Goal: Book appointment/travel/reservation

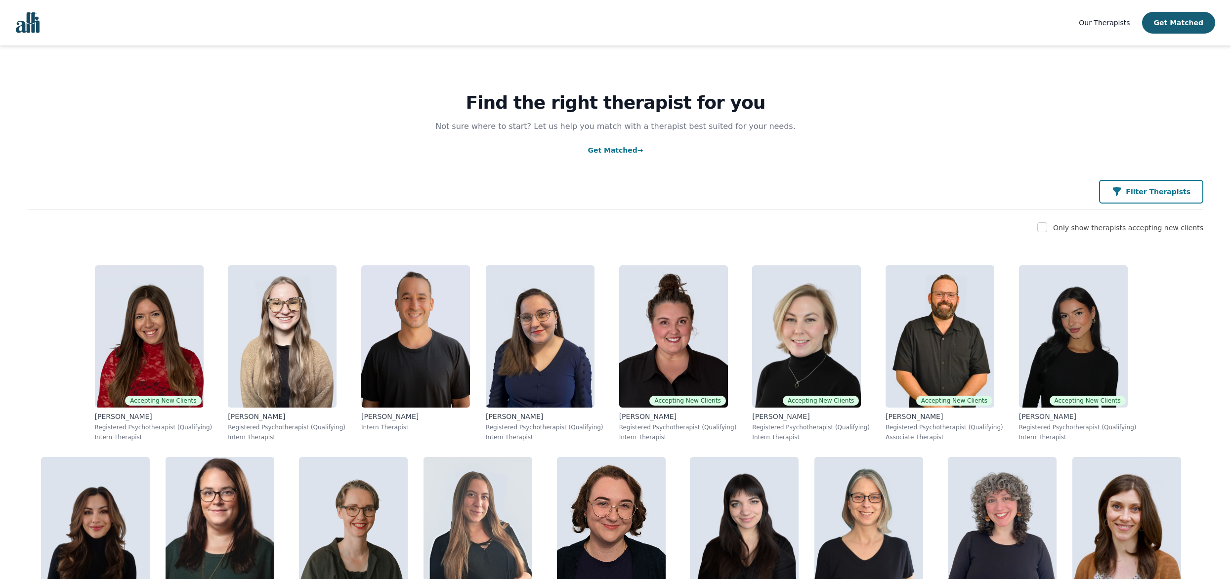
click at [1159, 199] on button "Filter Therapists" at bounding box center [1151, 192] width 104 height 24
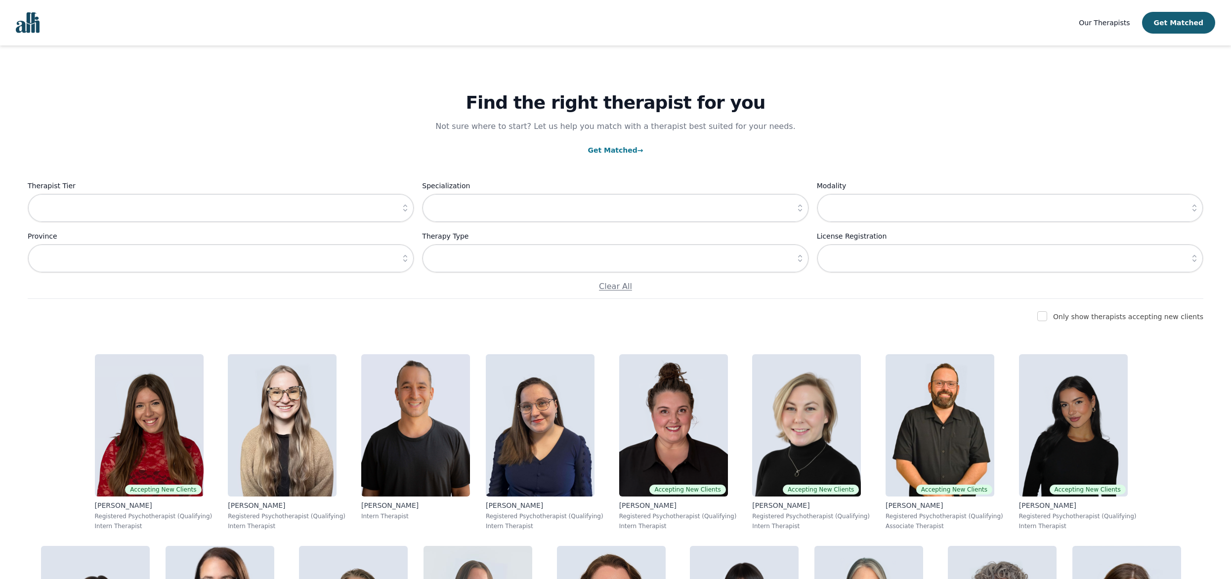
click at [396, 217] on button "button" at bounding box center [405, 208] width 18 height 29
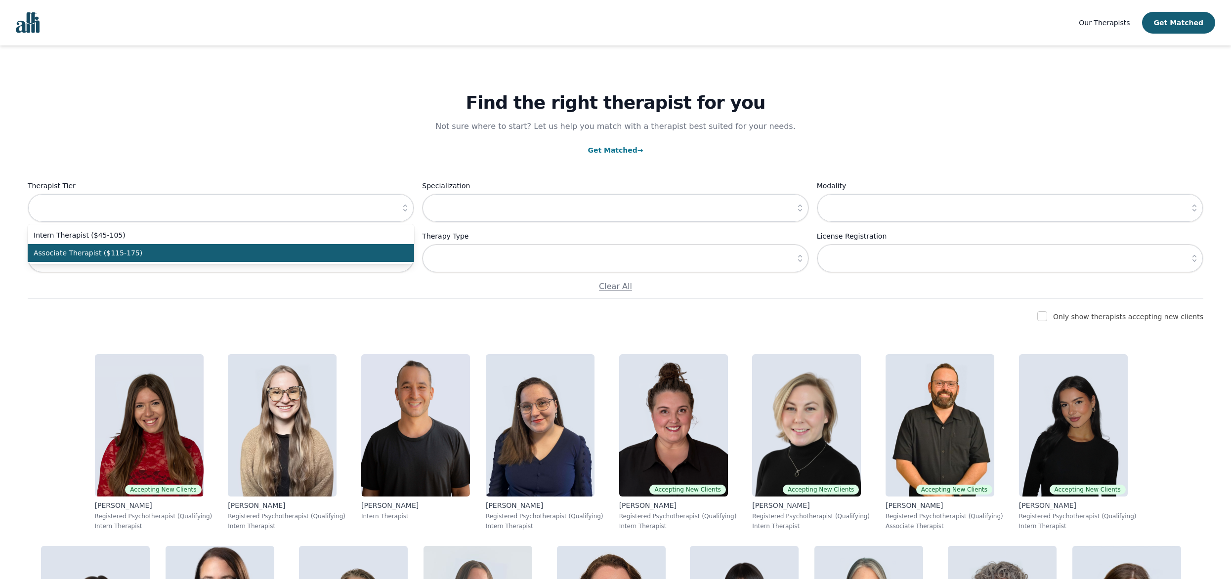
click at [295, 252] on span "Associate Therapist ($115-175)" at bounding box center [215, 253] width 363 height 10
type input "Associate Therapist ($115-175)"
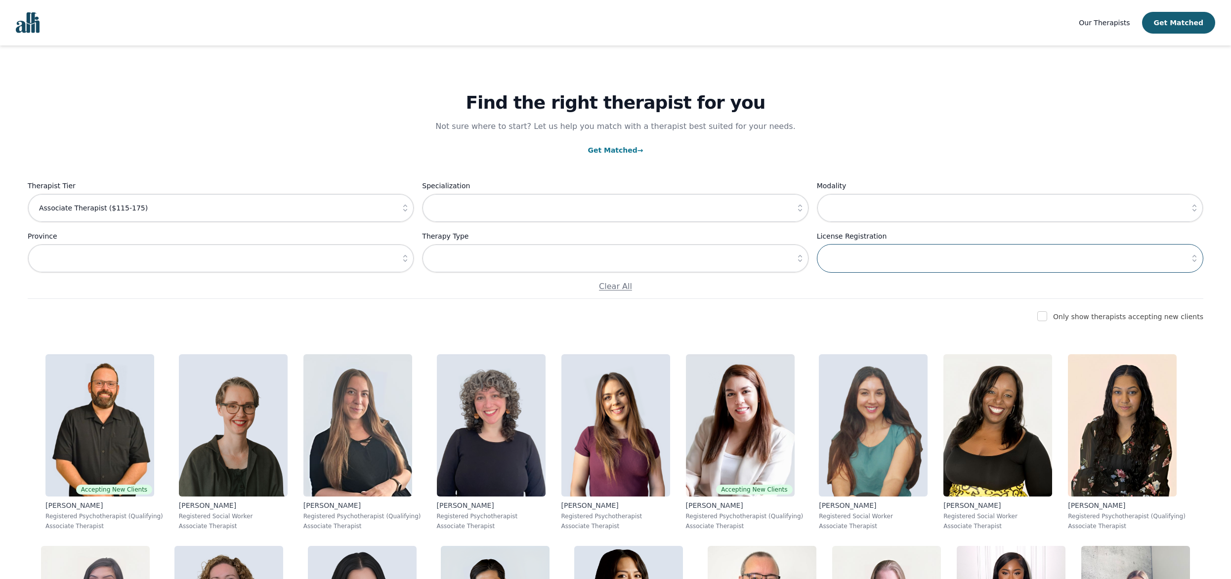
click at [956, 266] on input "text" at bounding box center [1010, 258] width 387 height 29
click at [1195, 268] on button "button" at bounding box center [1195, 258] width 18 height 29
click at [932, 311] on li "Registered Psychotherapist (RP)" at bounding box center [1010, 304] width 387 height 18
type input "Registered Psychotherapist (RP)"
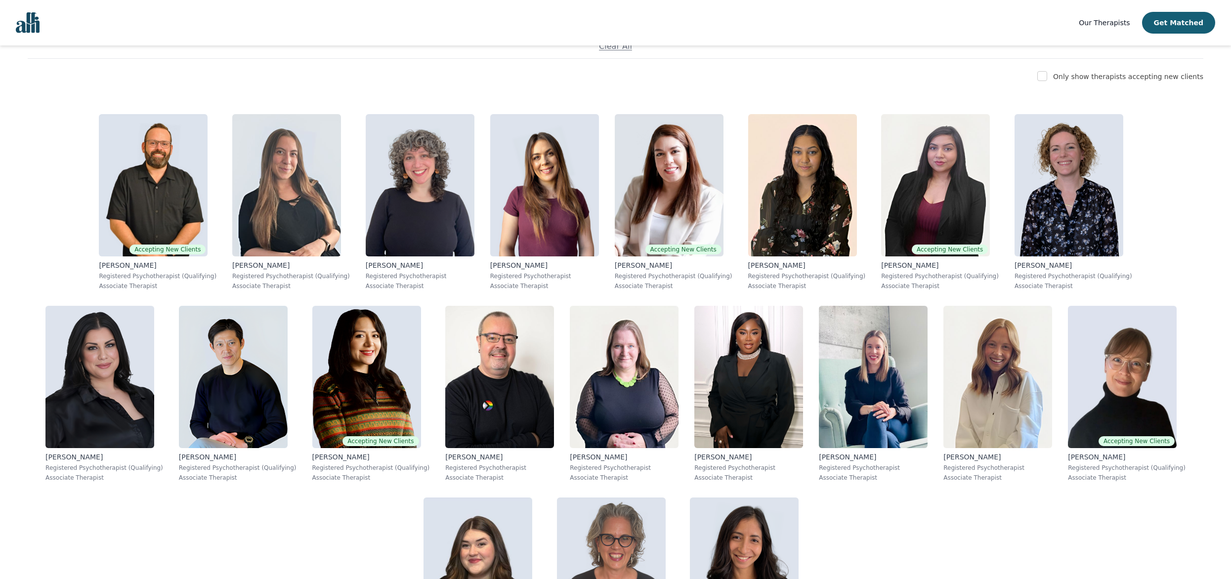
scroll to position [222, 0]
